Goal: Transaction & Acquisition: Purchase product/service

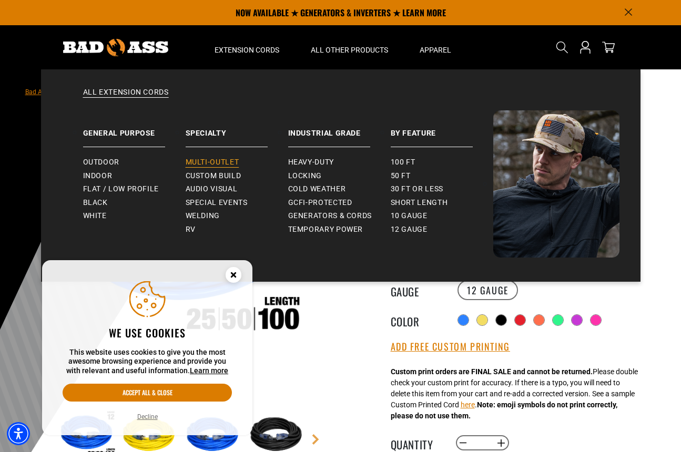
click at [206, 163] on span "Multi-Outlet" at bounding box center [213, 162] width 54 height 9
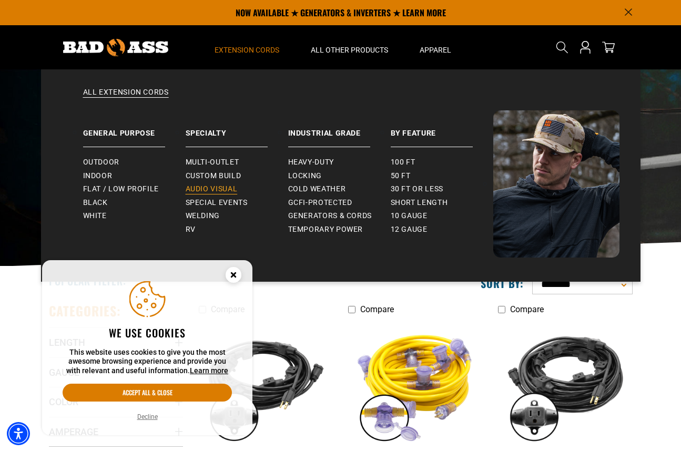
click at [215, 187] on span "Audio Visual" at bounding box center [212, 189] width 52 height 9
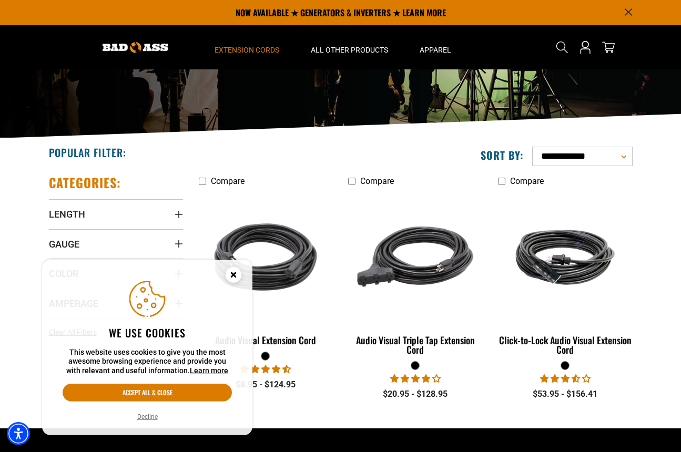
scroll to position [54, 0]
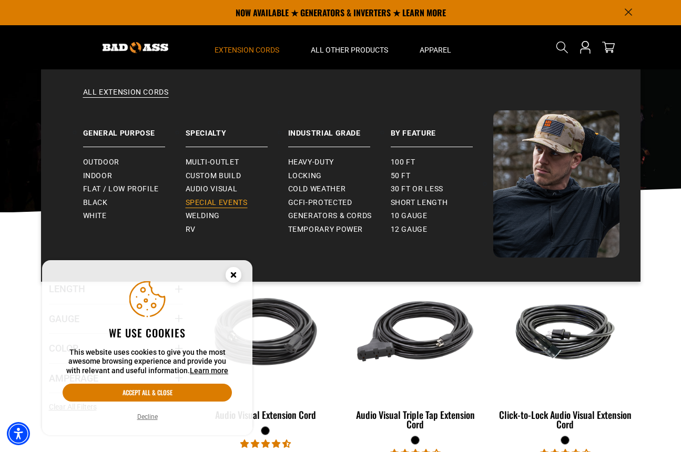
click at [202, 201] on span "Special Events" at bounding box center [217, 202] width 62 height 9
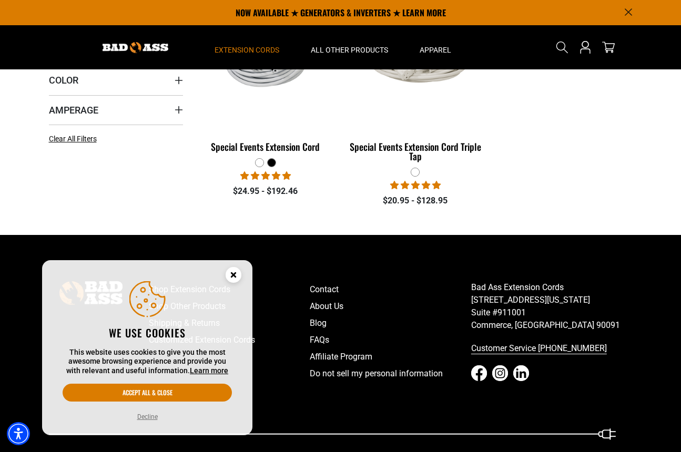
scroll to position [54, 0]
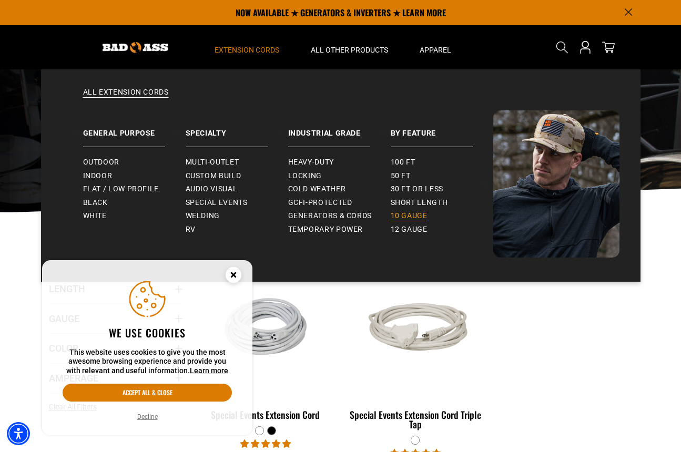
click at [416, 214] on span "10 gauge" at bounding box center [409, 215] width 37 height 9
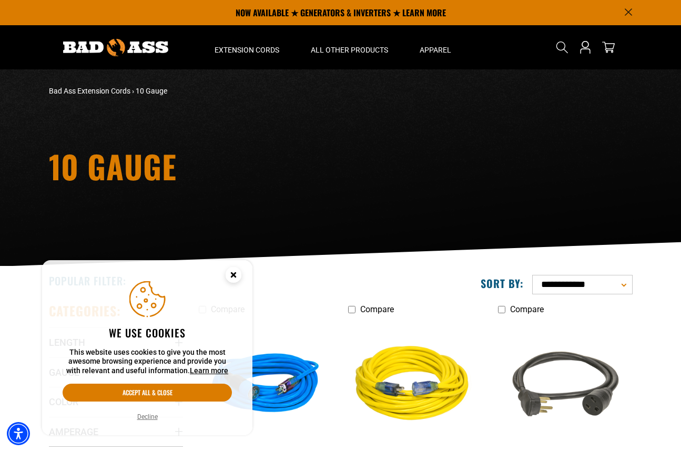
scroll to position [215, 0]
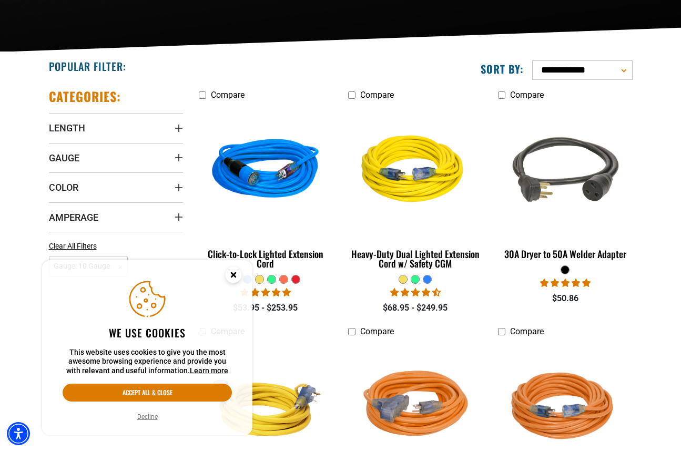
click at [235, 275] on icon "Close this option" at bounding box center [233, 275] width 4 height 4
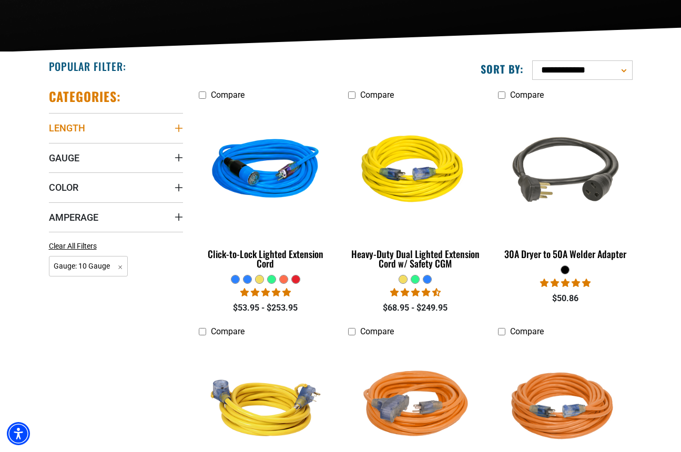
click at [178, 126] on icon "Length" at bounding box center [179, 128] width 8 height 8
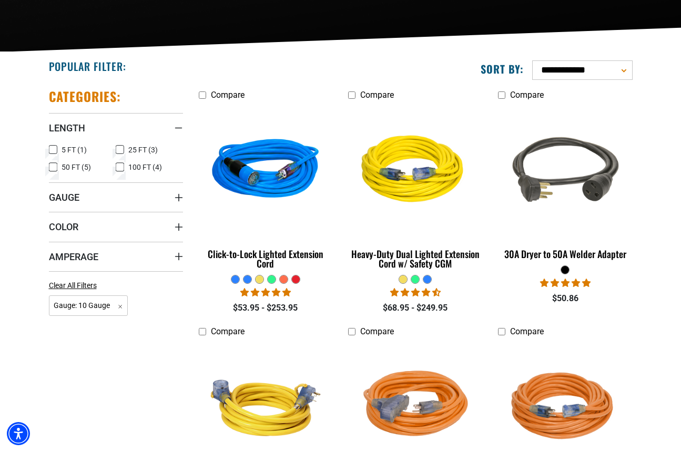
click at [54, 165] on icon at bounding box center [53, 167] width 8 height 14
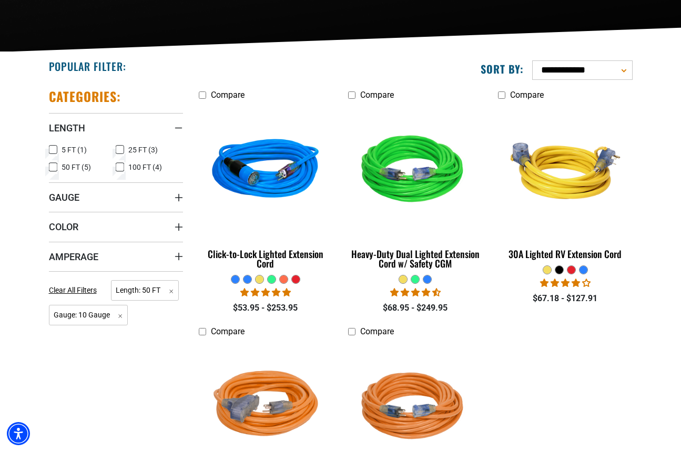
click at [119, 166] on icon at bounding box center [120, 167] width 8 height 14
click at [178, 193] on summary "Gauge" at bounding box center [116, 197] width 134 height 29
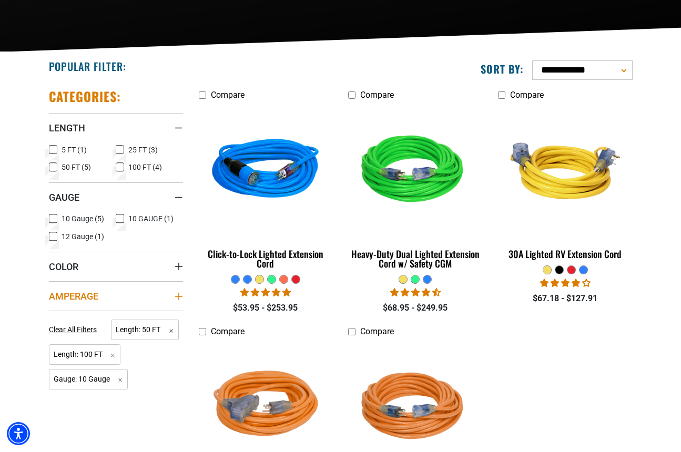
click at [178, 294] on icon "Amperage" at bounding box center [179, 297] width 8 height 8
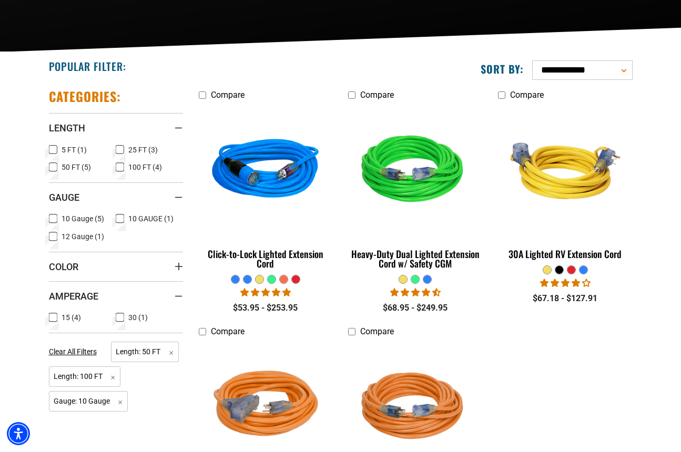
click at [53, 318] on icon at bounding box center [53, 318] width 8 height 14
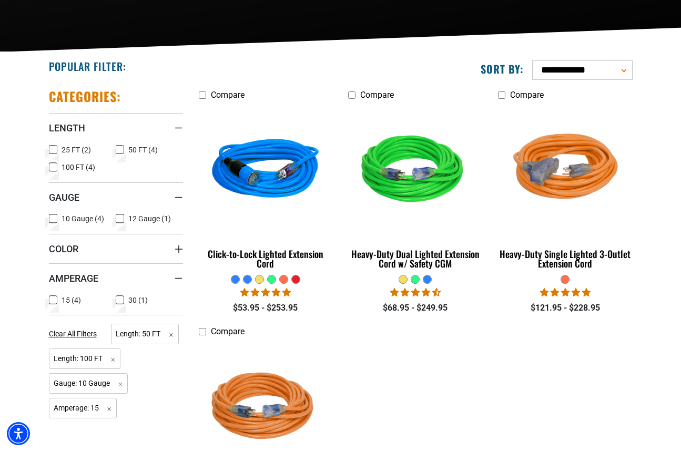
click at [436, 415] on ul "Compare Click-to-Lock Lighted Extension Cord" at bounding box center [416, 325] width 450 height 474
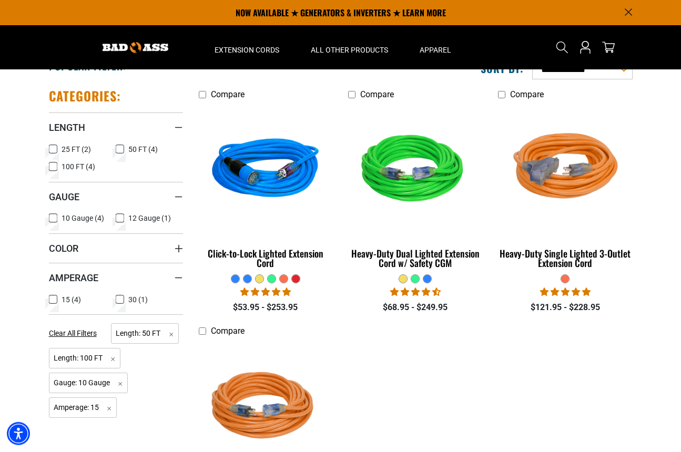
scroll to position [215, 0]
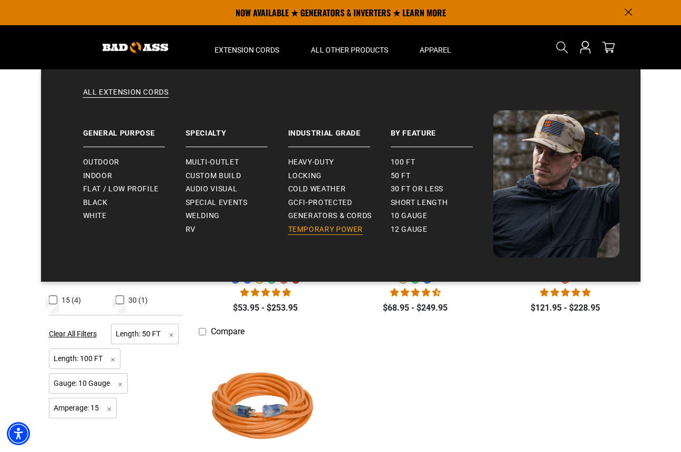
click at [334, 228] on span "Temporary Power" at bounding box center [325, 229] width 75 height 9
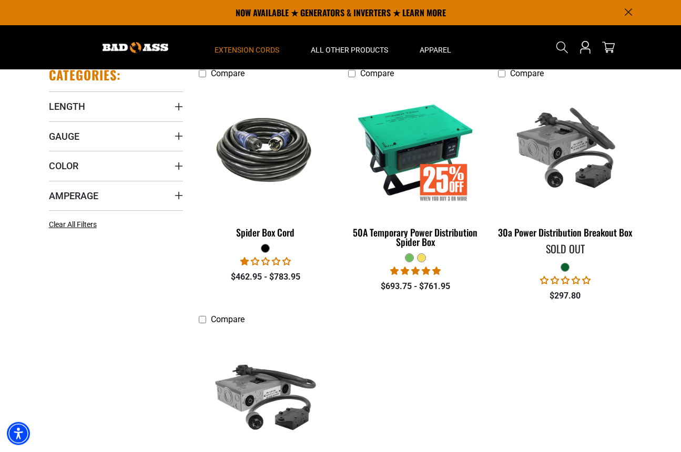
scroll to position [215, 0]
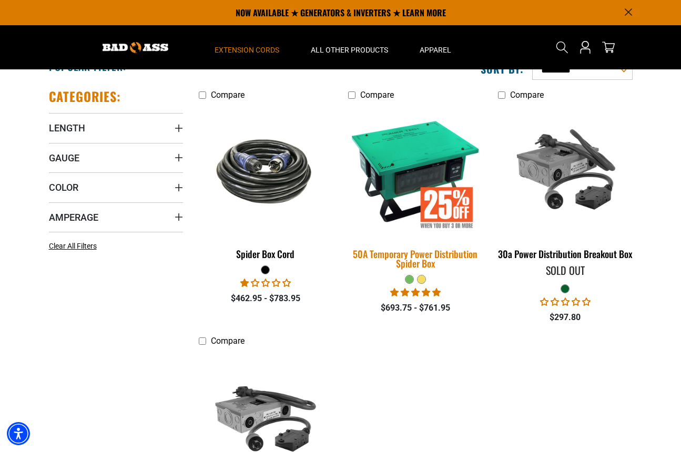
click at [398, 261] on div "50A Temporary Power Distribution Spider Box" at bounding box center [415, 258] width 134 height 19
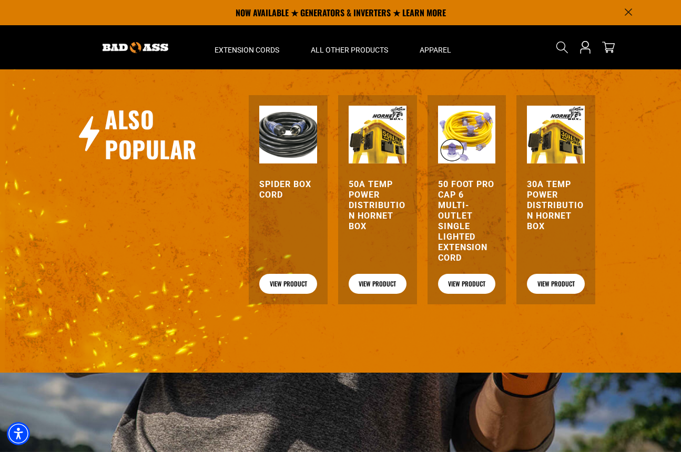
scroll to position [1181, 0]
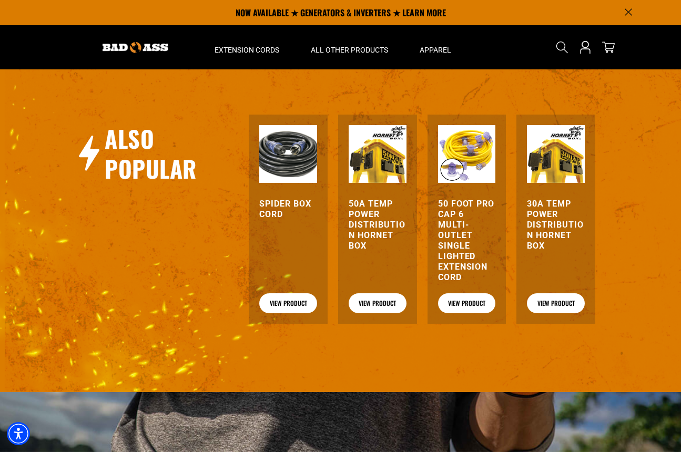
click at [463, 236] on h3 "50 Foot Pro Cap 6 Multi-Outlet Single Lighted Extension Cord" at bounding box center [467, 241] width 58 height 84
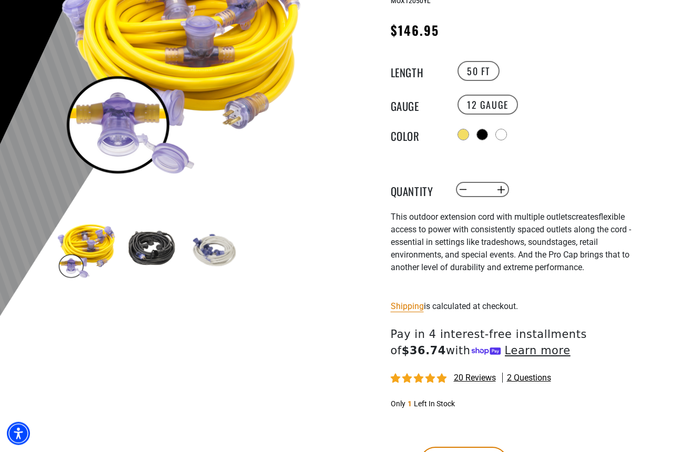
scroll to position [322, 0]
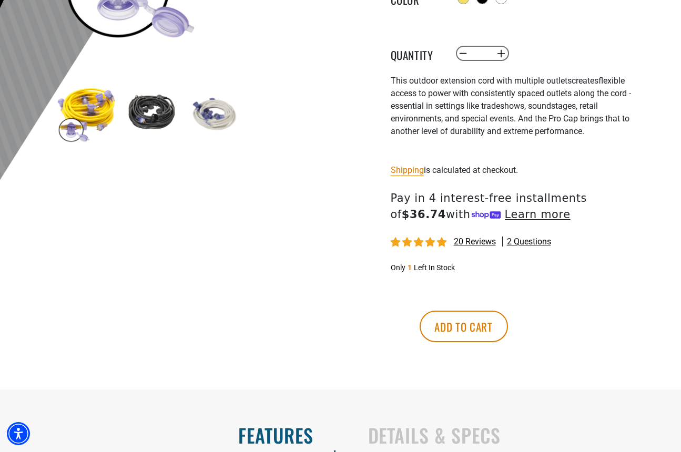
click at [157, 117] on img at bounding box center [150, 113] width 61 height 61
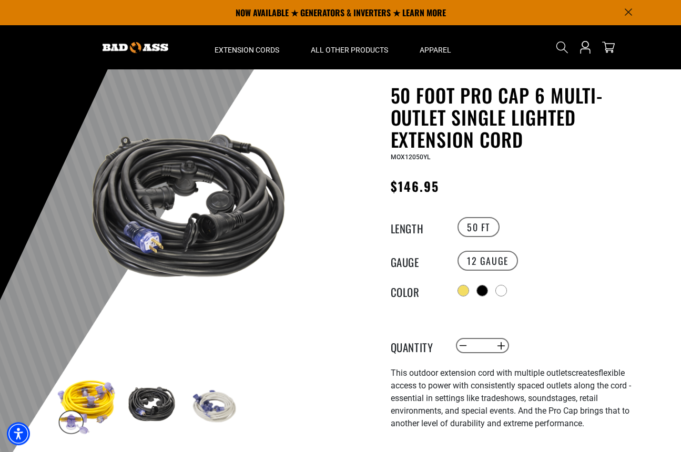
scroll to position [0, 0]
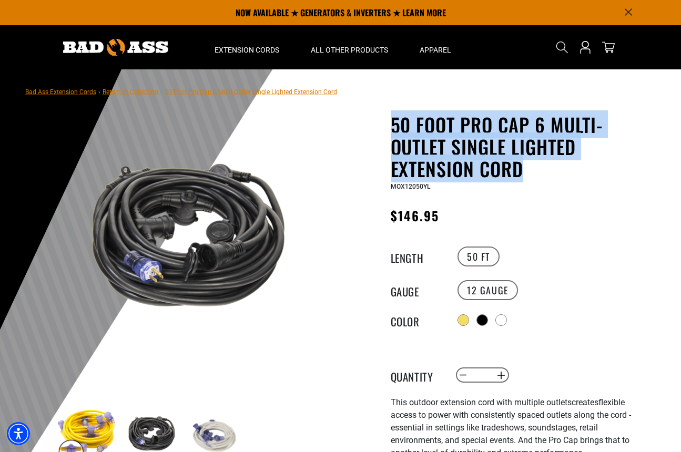
drag, startPoint x: 534, startPoint y: 172, endPoint x: 374, endPoint y: 123, distance: 167.2
click at [374, 123] on div "50 Foot Pro Cap 6 Multi-Outlet Single Lighted Extension Cord 50 Foot Pro Cap 6 …" at bounding box center [499, 413] width 300 height 598
copy h1 "50 Foot Pro Cap 6 Multi-Outlet Single Lighted Extension Cord"
